Goal: Check status: Check status

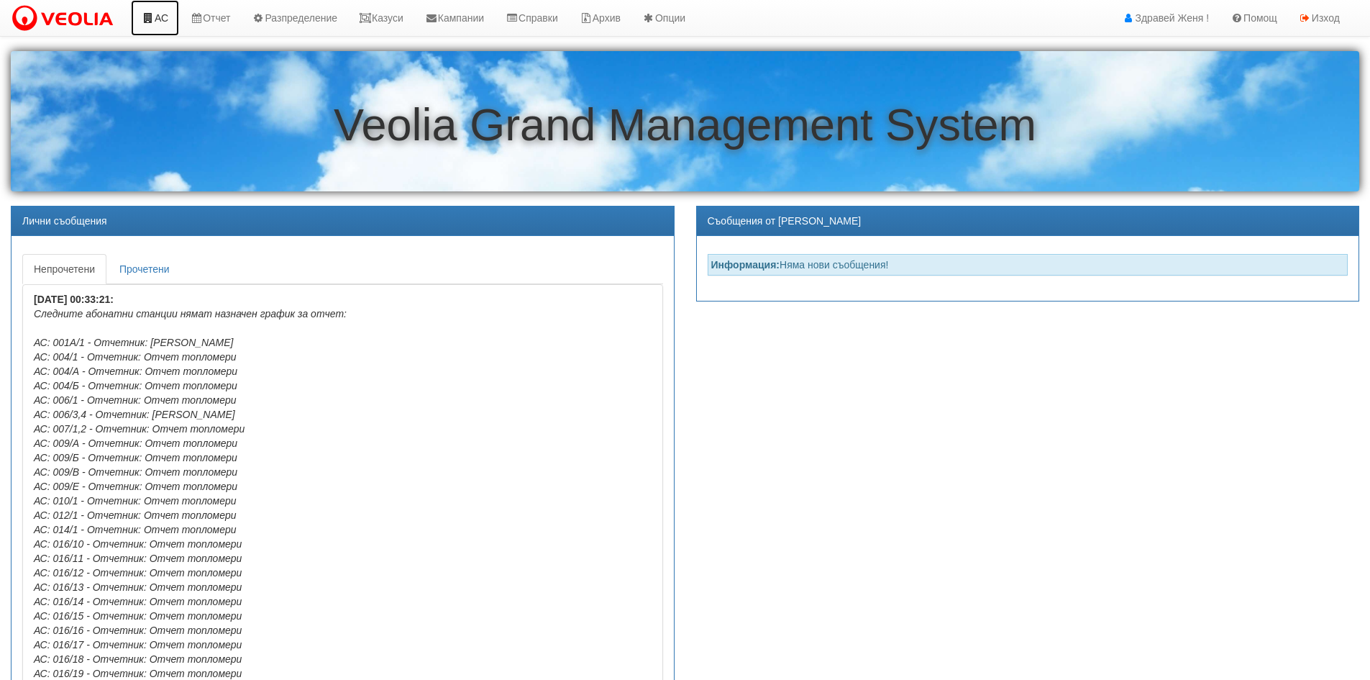
click at [160, 14] on link "АС" at bounding box center [155, 18] width 48 height 36
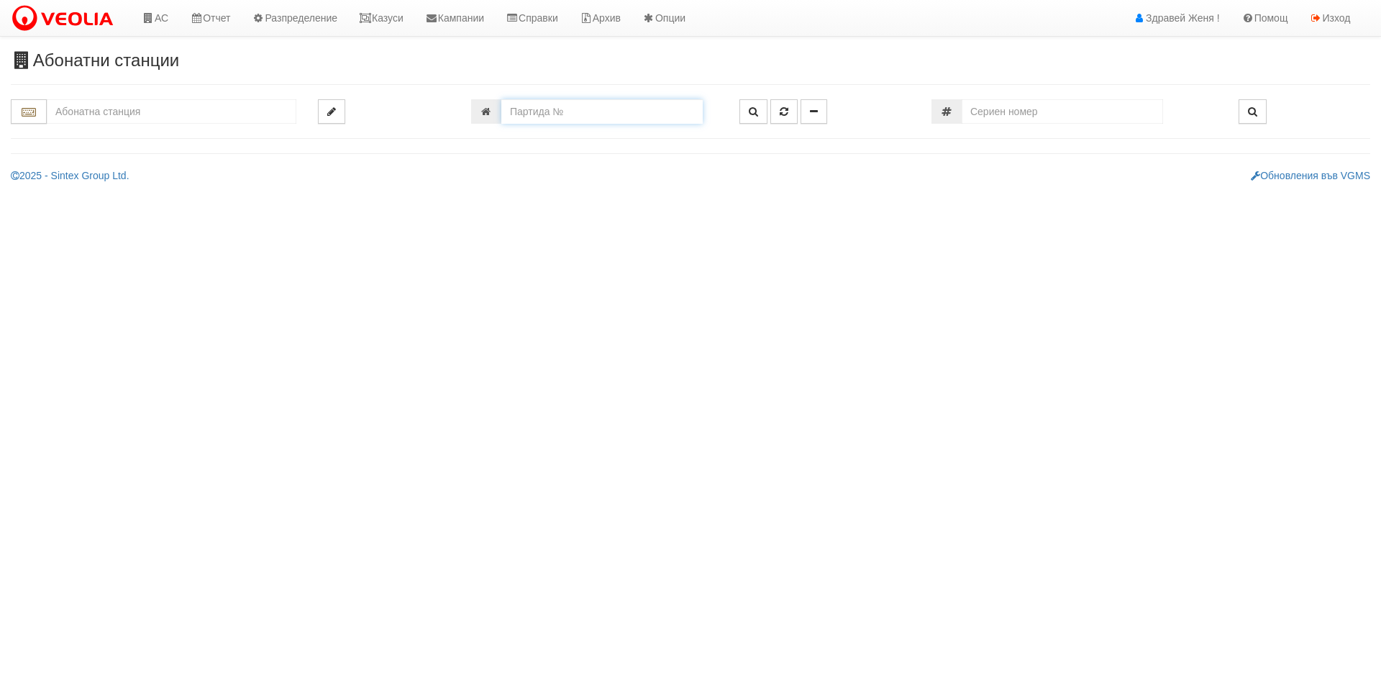
click at [560, 111] on input "number" at bounding box center [601, 111] width 201 height 24
type input "601"
click at [745, 111] on button "button" at bounding box center [753, 111] width 28 height 24
type input "214/1 - "ВЕОЛИЯ ЕНЕРДЖИ ВАРНА " ЕАД"
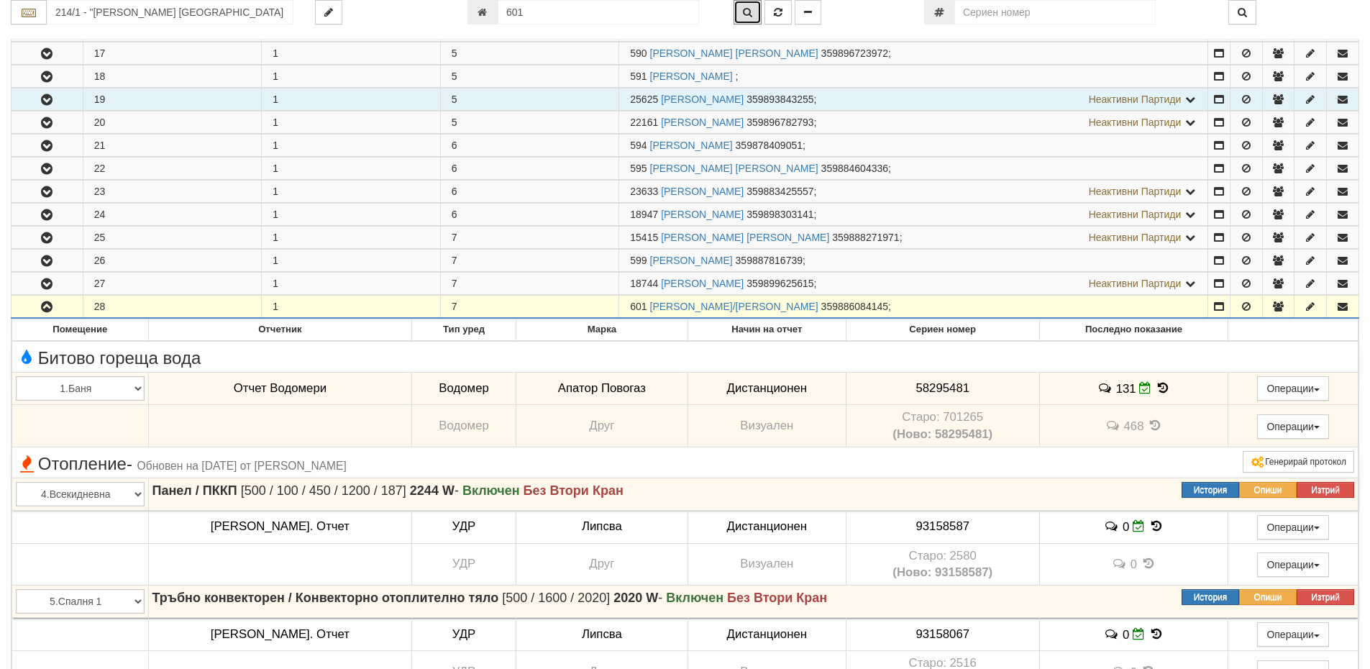
scroll to position [862, 0]
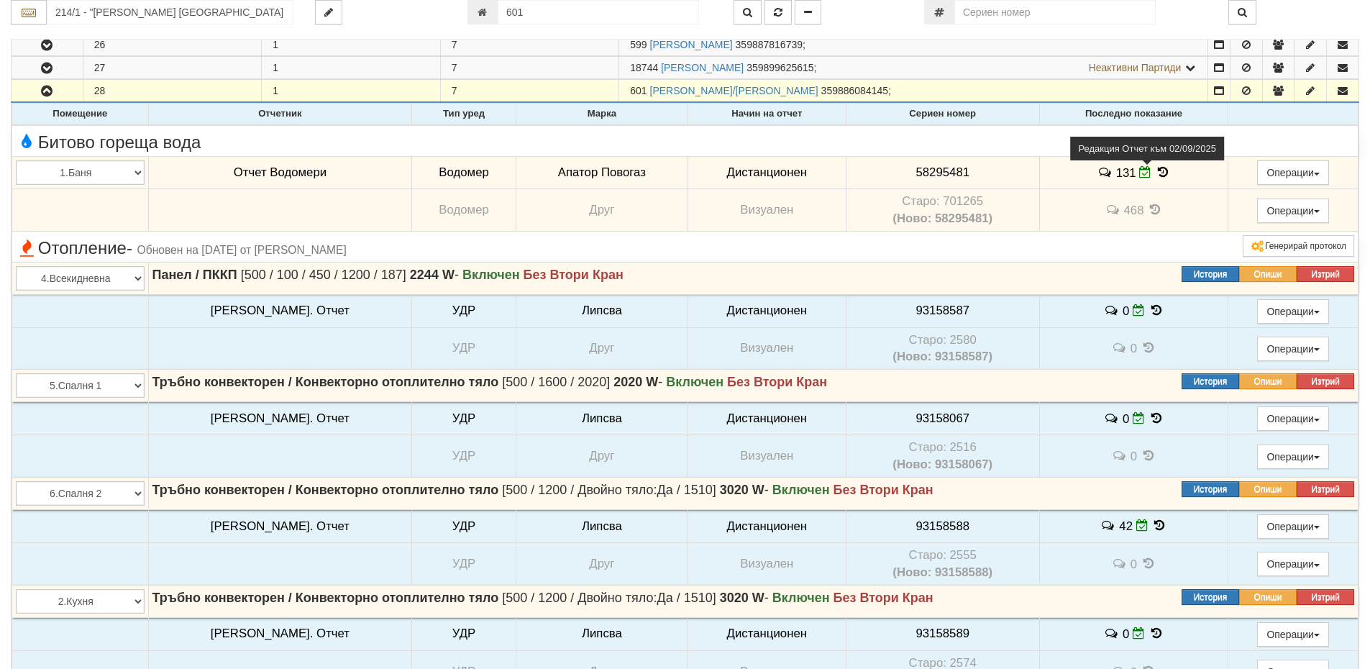
click at [1139, 172] on icon at bounding box center [1145, 172] width 12 height 12
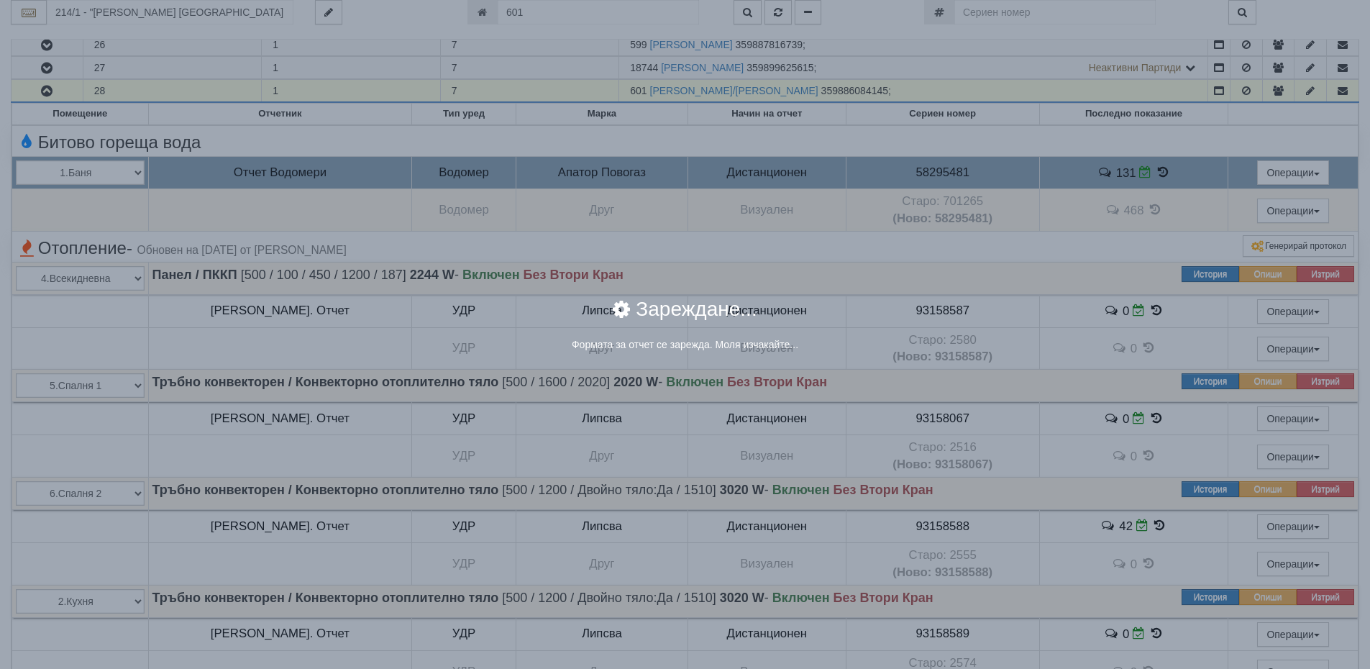
select select "8ac75930-9bfd-e511-80be-8d5a1dced85a"
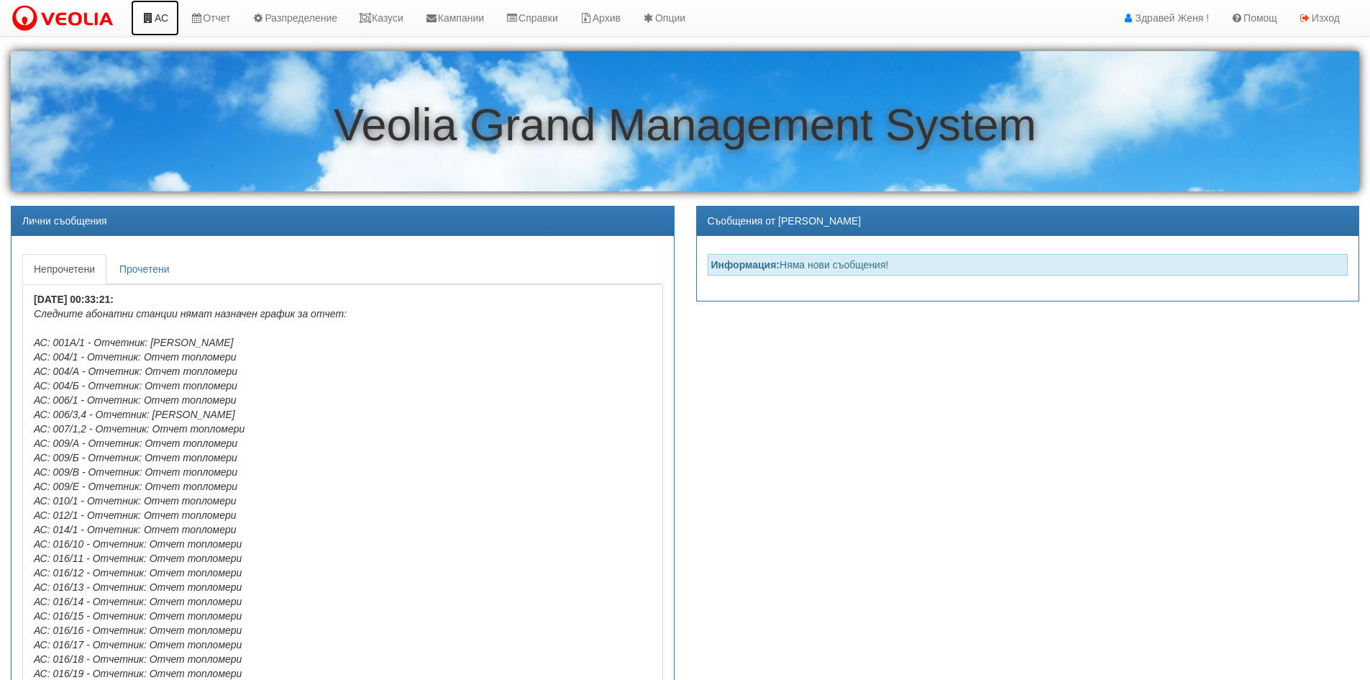
click at [163, 17] on link "АС" at bounding box center [155, 18] width 48 height 36
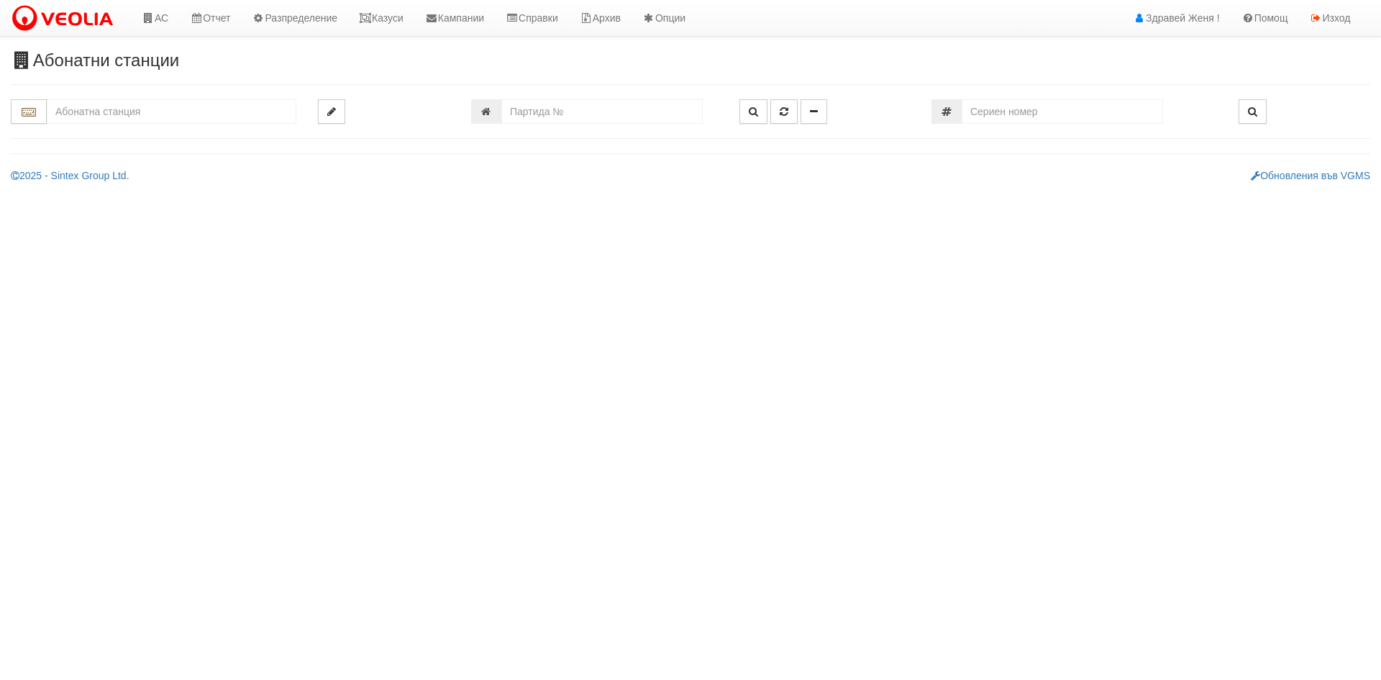
click at [549, 78] on div "Абонатни станции" at bounding box center [690, 117] width 1381 height 132
click at [544, 113] on input "number" at bounding box center [601, 111] width 201 height 24
type input "601"
type input "214/1 - "[PERSON_NAME] [GEOGRAPHIC_DATA] " ЕАД"
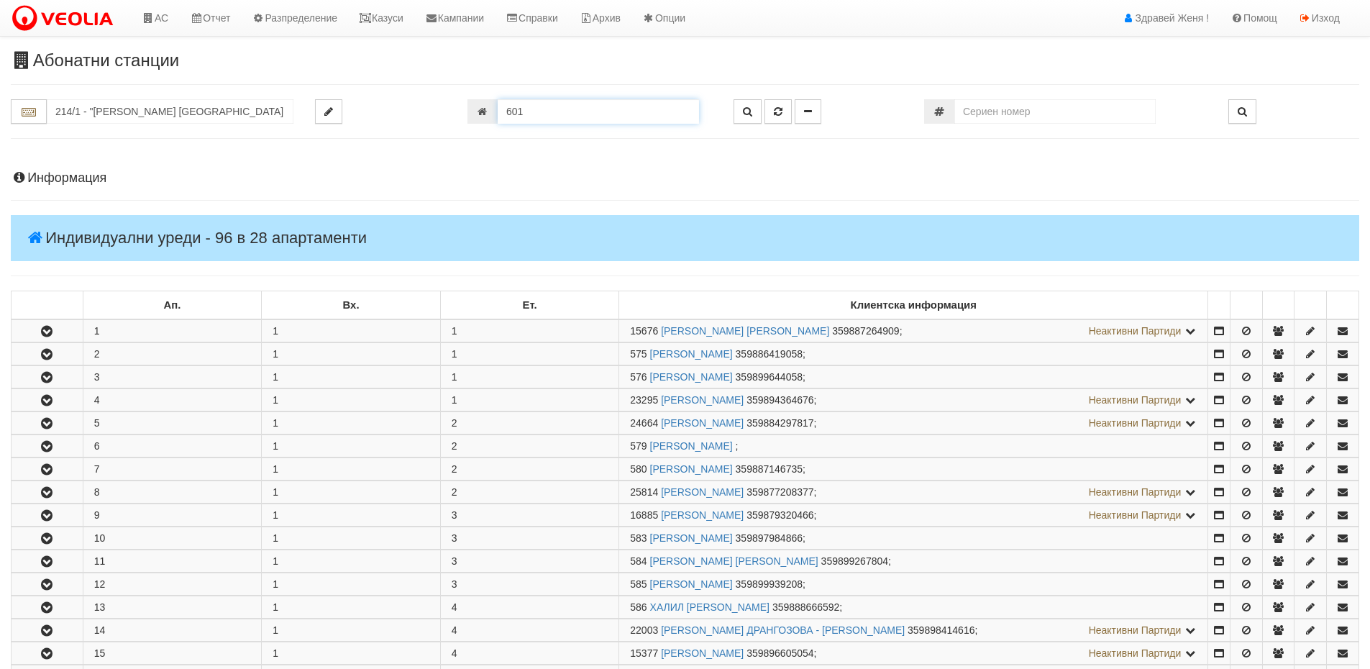
scroll to position [646, 0]
